Goal: Use online tool/utility: Utilize a website feature to perform a specific function

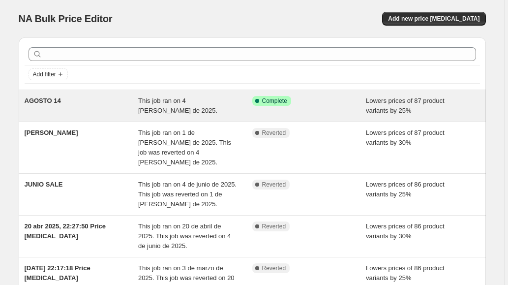
click at [195, 102] on span "This job ran on 4 [PERSON_NAME] de 2025." at bounding box center [177, 105] width 79 height 17
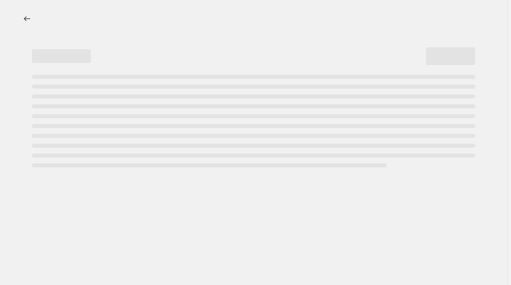
select select "percentage"
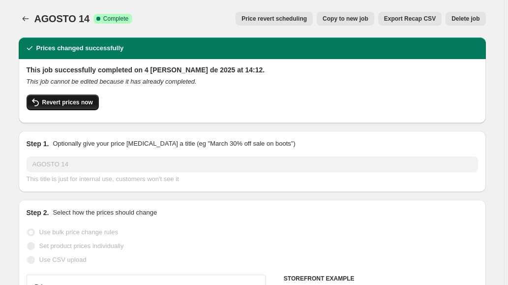
click at [59, 108] on button "Revert prices now" at bounding box center [63, 102] width 72 height 16
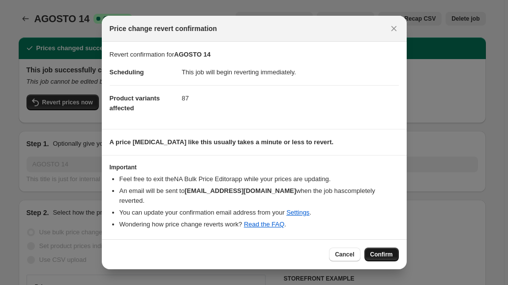
click at [379, 250] on span "Confirm" at bounding box center [381, 254] width 23 height 8
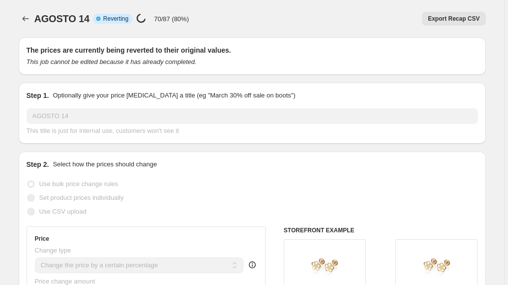
select select "percentage"
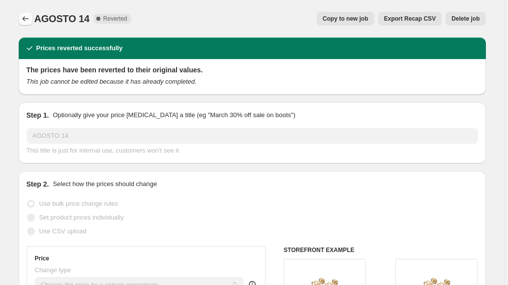
click at [25, 19] on icon "Price change jobs" at bounding box center [25, 18] width 6 height 5
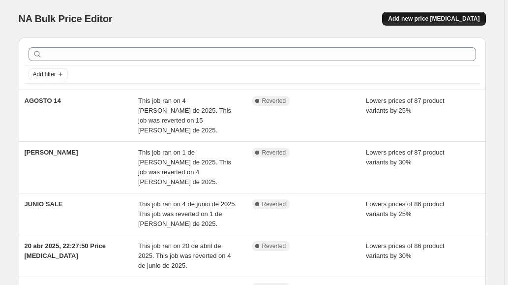
click at [429, 22] on span "Add new price [MEDICAL_DATA]" at bounding box center [433, 19] width 91 height 8
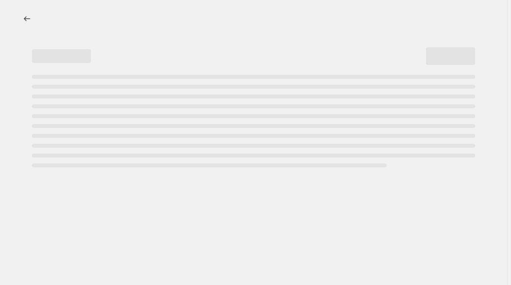
select select "percentage"
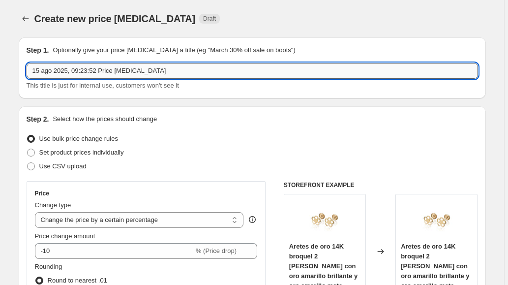
click at [193, 71] on input "15 ago 2025, 09:23:52 Price [MEDICAL_DATA]" at bounding box center [252, 71] width 451 height 16
click at [54, 68] on input "SEPTIEBRE HASTA 15 SEPTIEMBRE" at bounding box center [252, 71] width 451 height 16
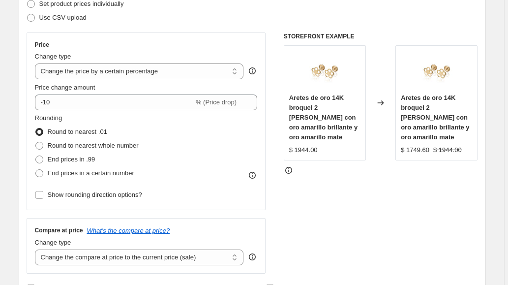
scroll to position [109, 0]
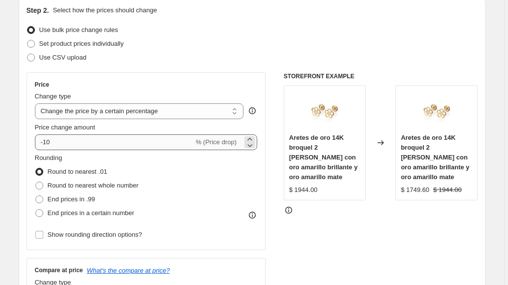
type input "SEPTIEMBRE HASTA 15 SEPTIEMBRE"
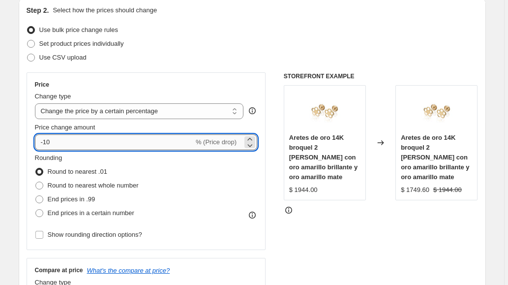
click at [89, 142] on input "-10" at bounding box center [114, 142] width 159 height 16
type input "-1"
type input "-30"
click at [85, 199] on span "End prices in .99" at bounding box center [72, 198] width 48 height 7
click at [36, 196] on input "End prices in .99" at bounding box center [35, 195] width 0 height 0
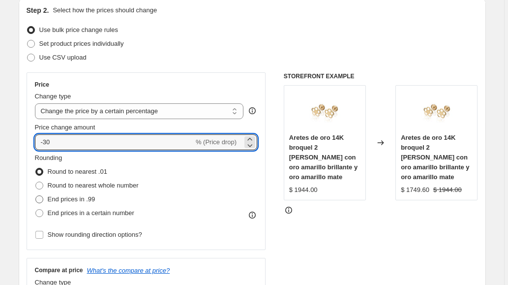
radio input "true"
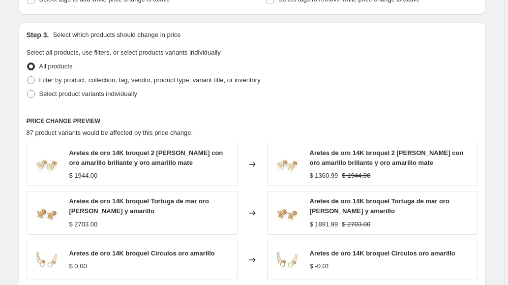
scroll to position [707, 0]
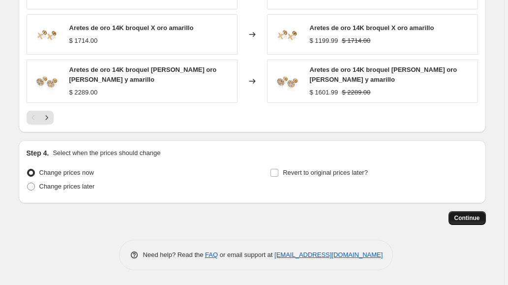
click at [467, 215] on span "Continue" at bounding box center [467, 218] width 26 height 8
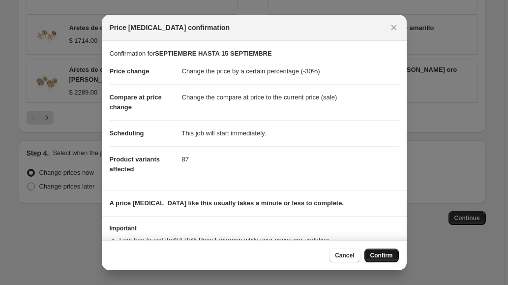
click at [375, 254] on span "Confirm" at bounding box center [381, 255] width 23 height 8
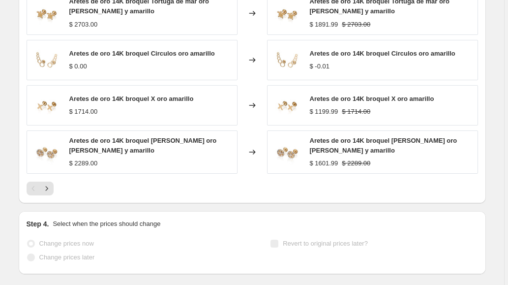
scroll to position [733, 0]
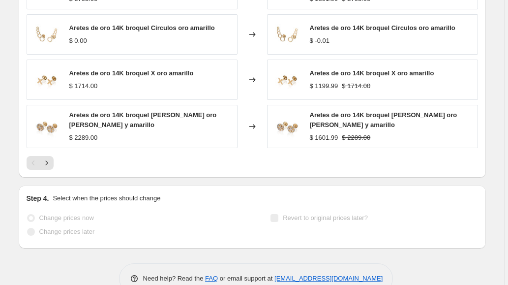
select select "percentage"
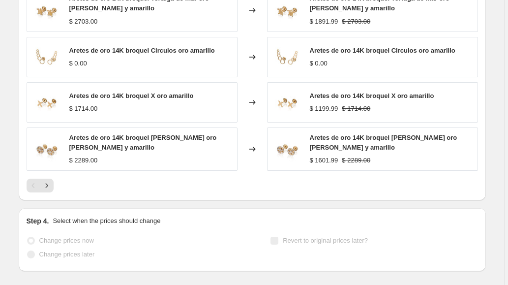
scroll to position [0, 0]
